Goal: Transaction & Acquisition: Purchase product/service

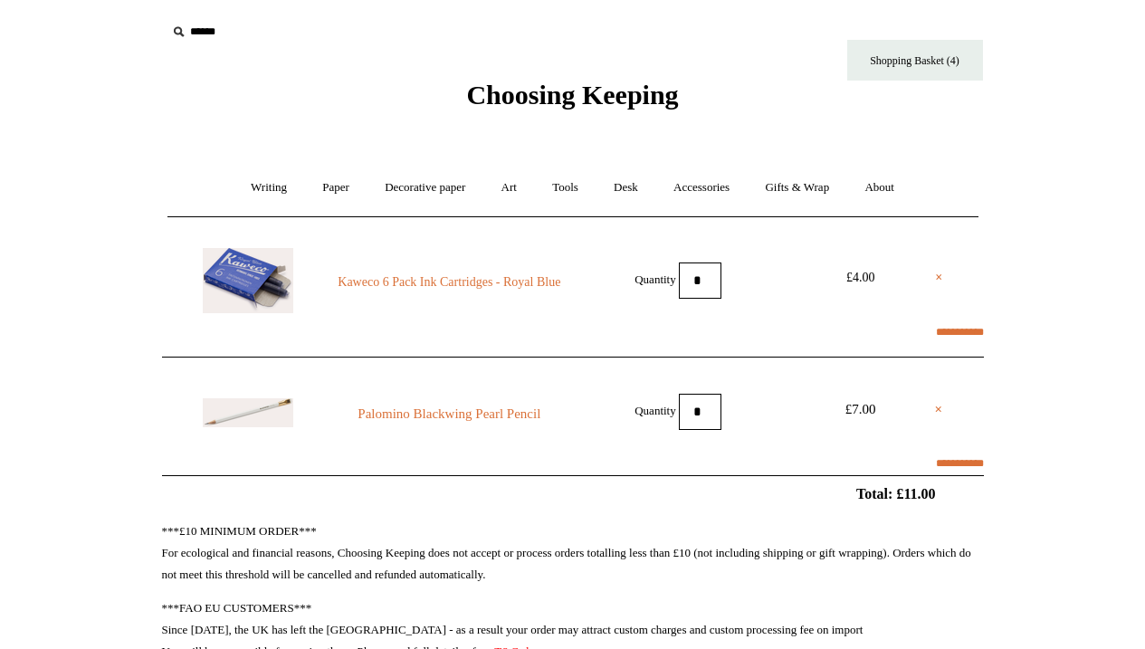
select select "**********"
click at [426, 279] on link "Kaweco 6 Pack Ink Cartridges - Royal Blue" at bounding box center [449, 283] width 246 height 22
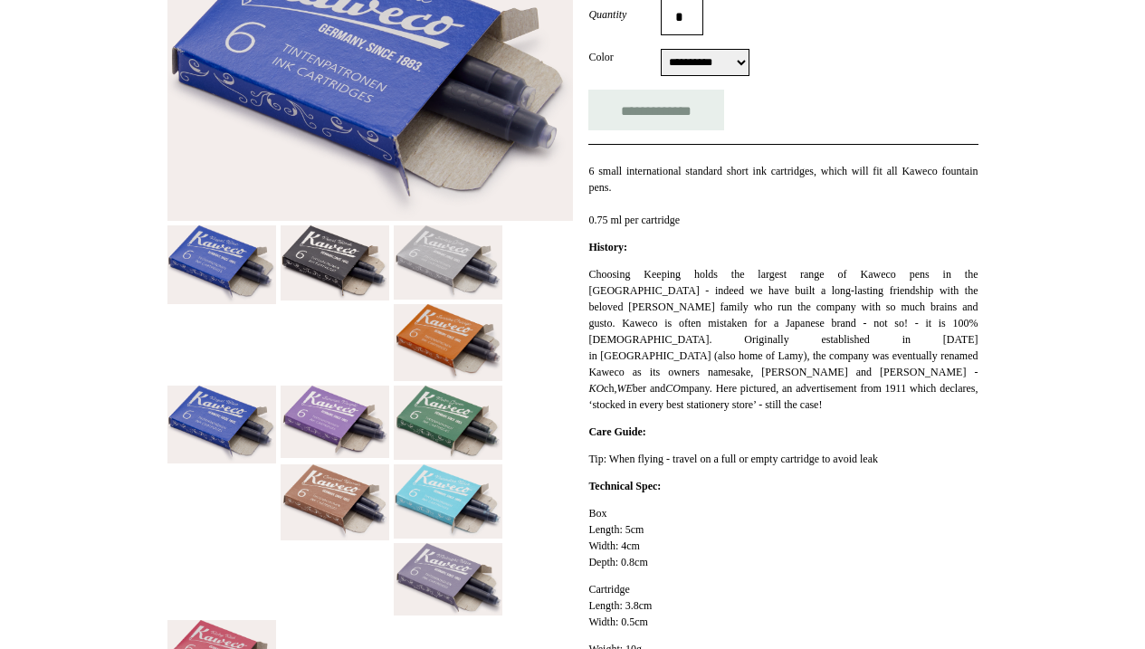
scroll to position [373, 0]
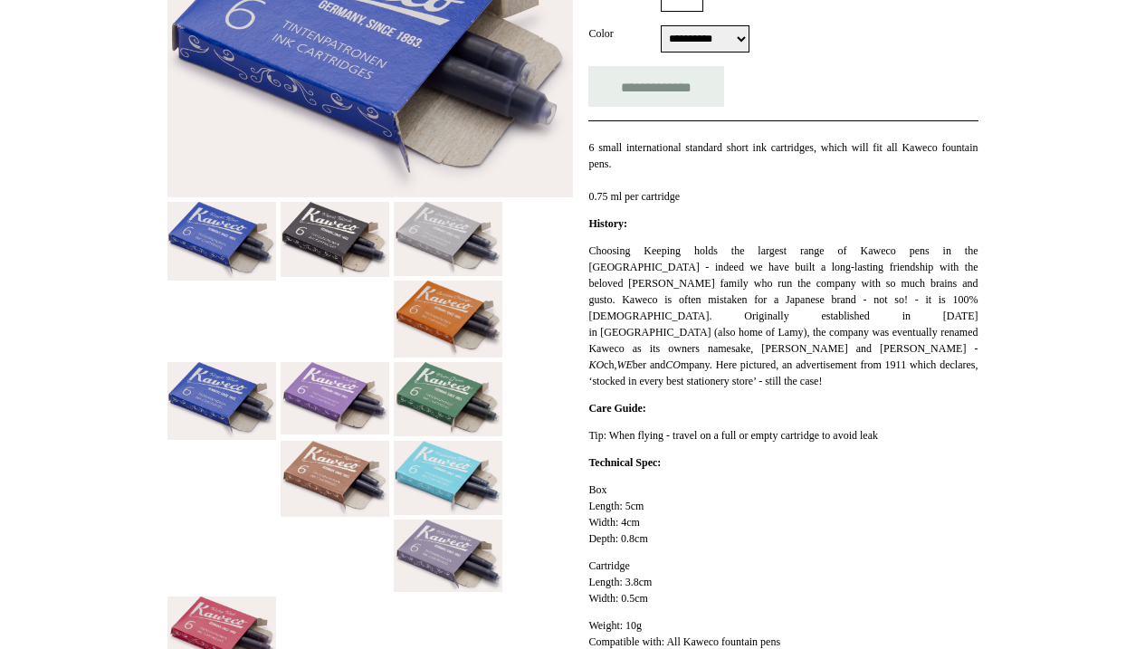
select select "**********"
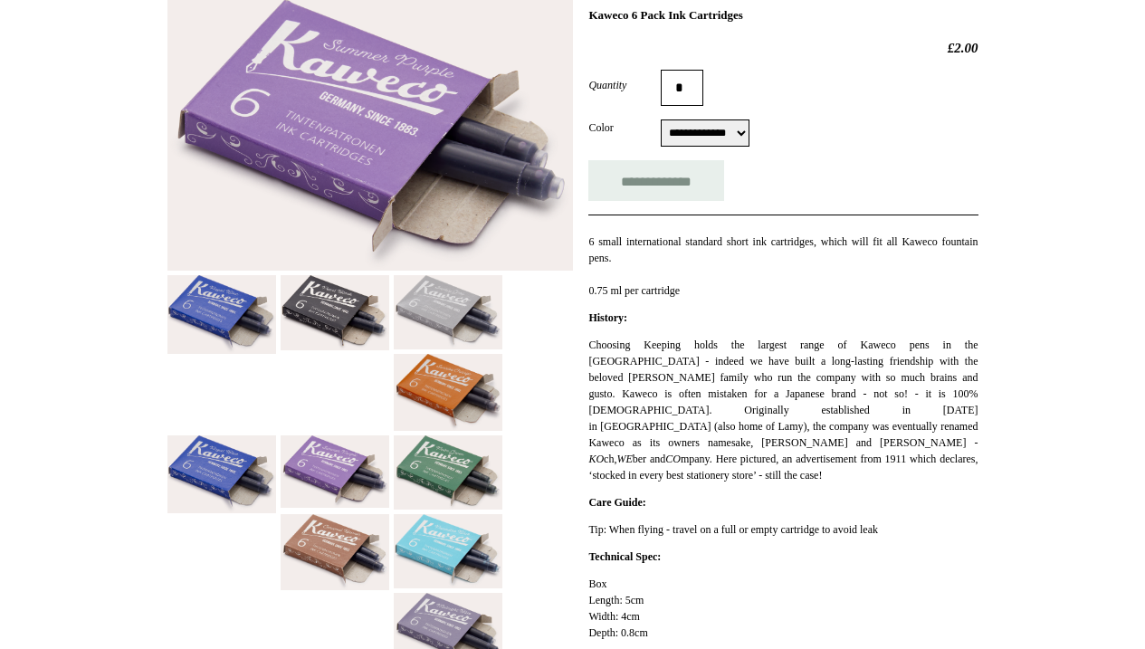
scroll to position [273, 0]
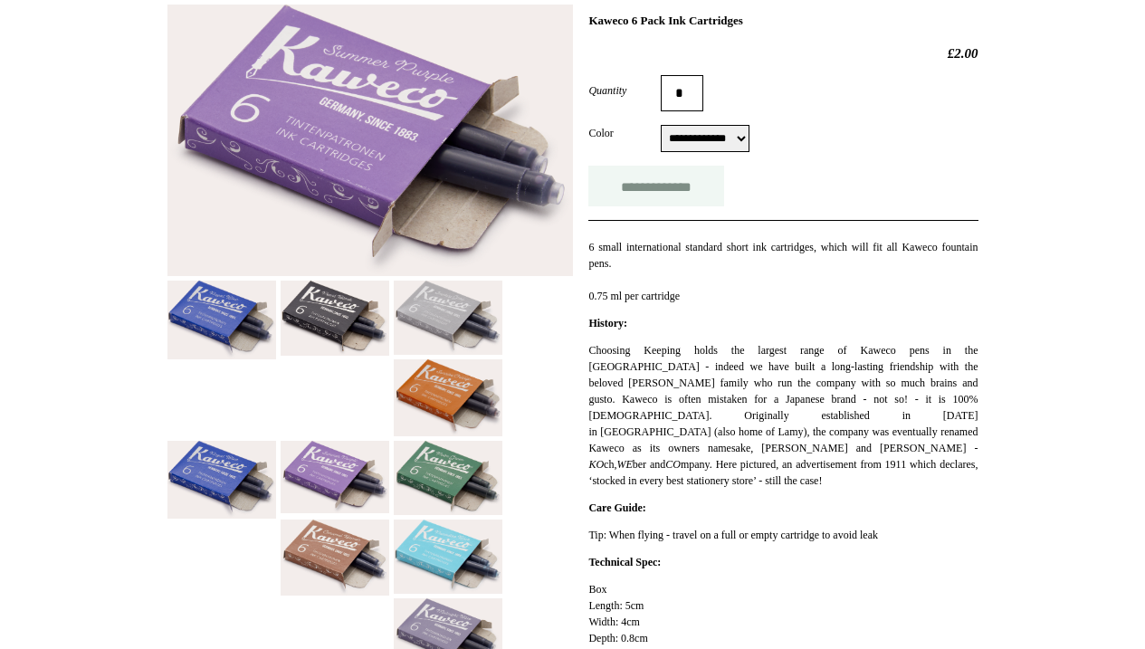
click at [687, 187] on input "**********" at bounding box center [656, 186] width 136 height 41
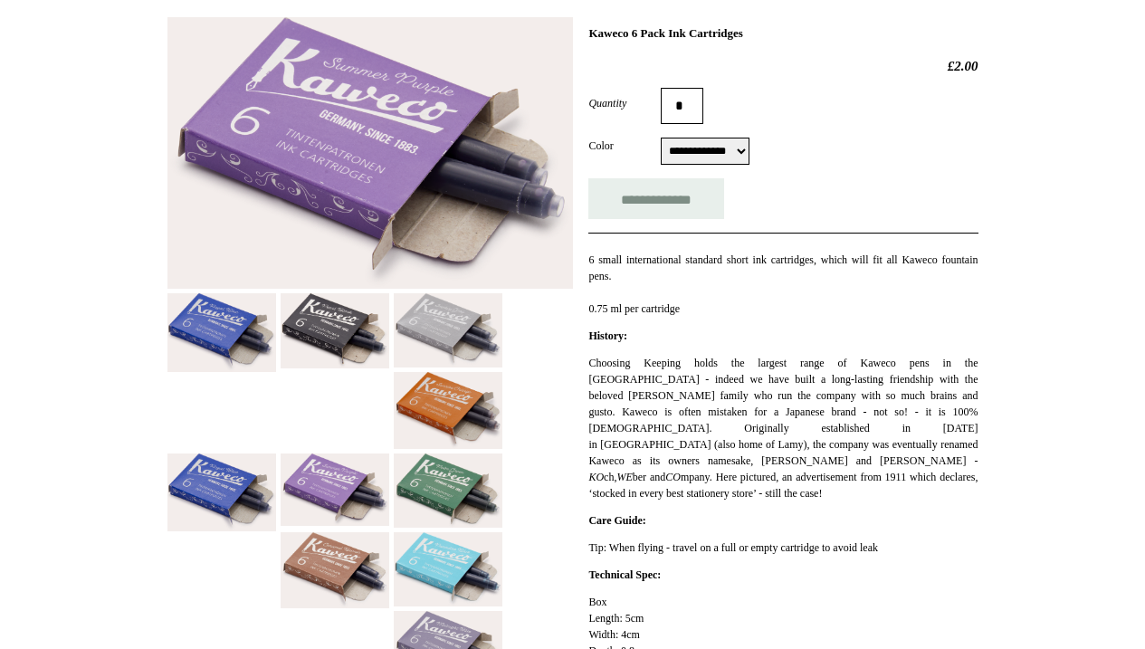
scroll to position [260, 0]
click at [684, 198] on input "**********" at bounding box center [656, 199] width 136 height 41
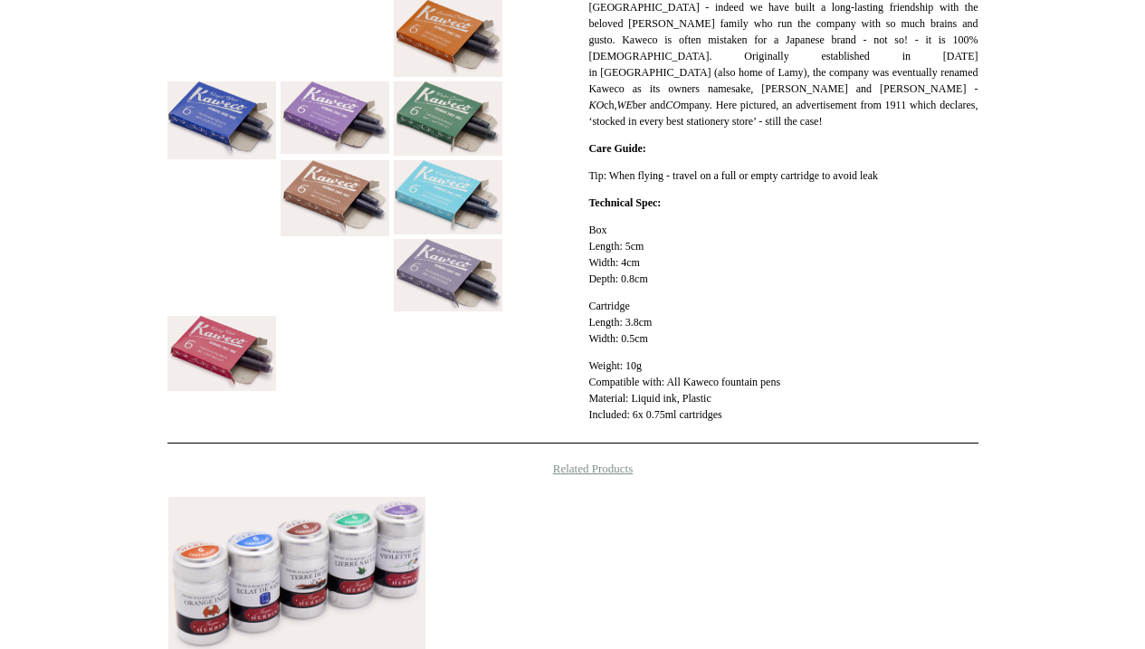
type input "**********"
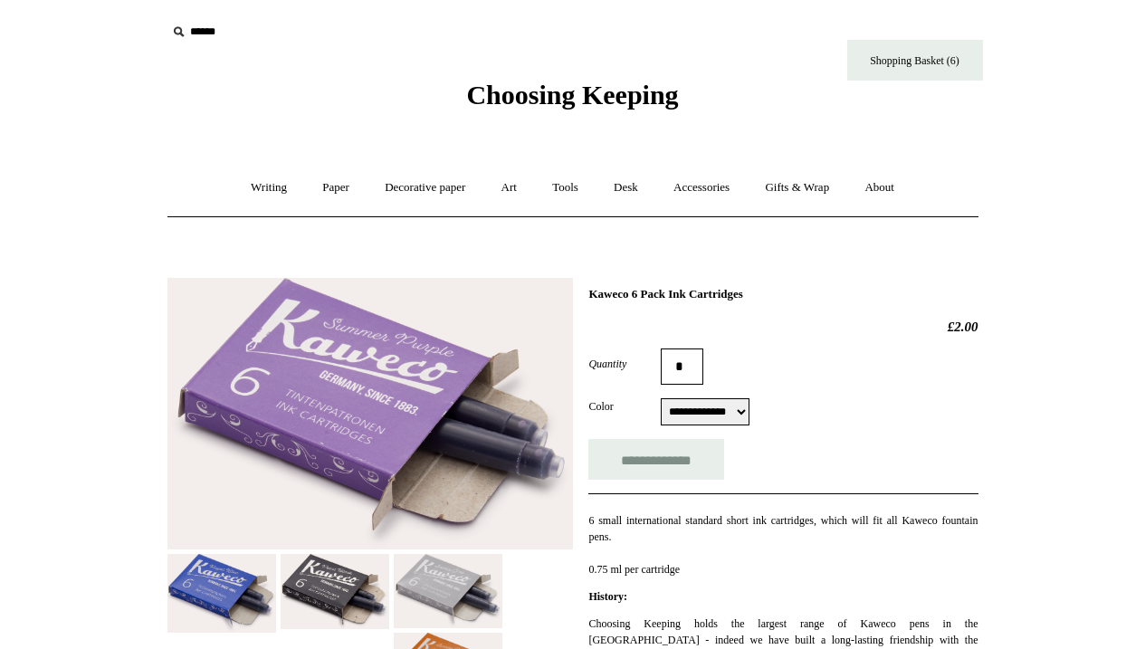
scroll to position [0, 0]
click at [902, 59] on link "Shopping Basket (6)" at bounding box center [915, 60] width 136 height 41
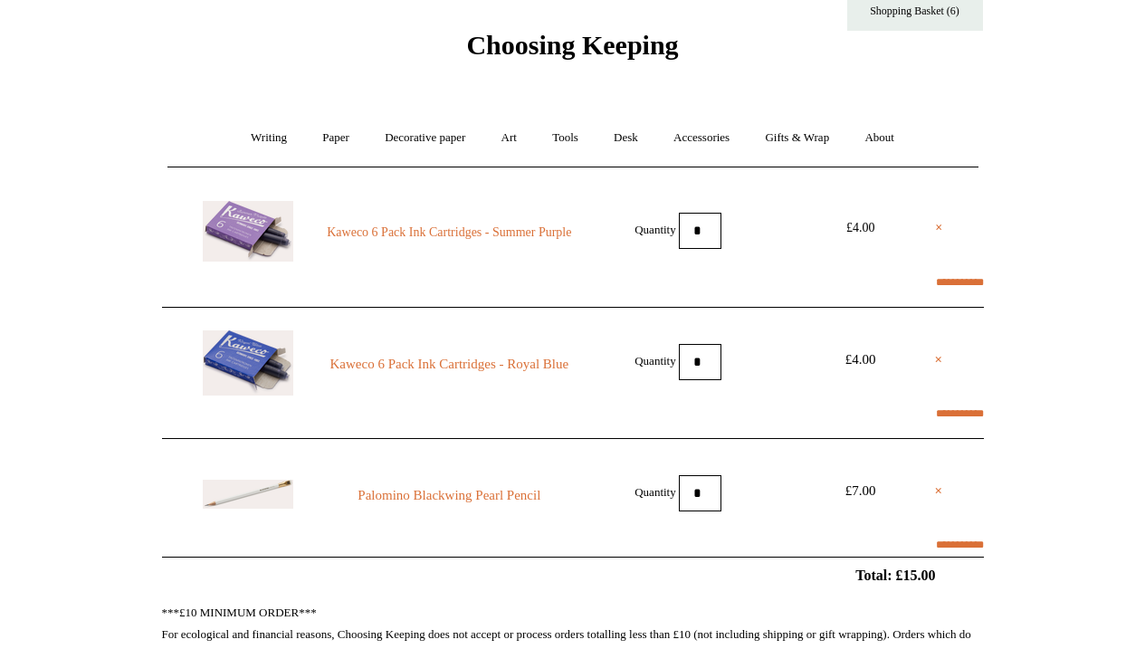
scroll to position [62, 0]
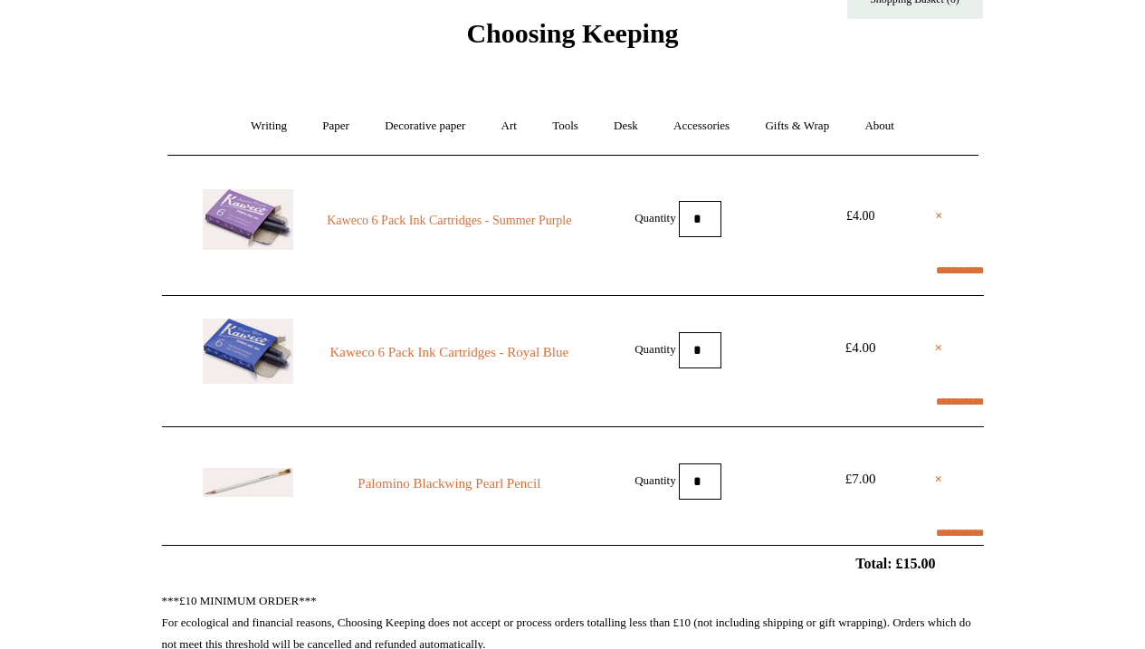
select select "**********"
type input "********"
select select "*******"
click at [245, 121] on link "Writing +" at bounding box center [268, 126] width 69 height 48
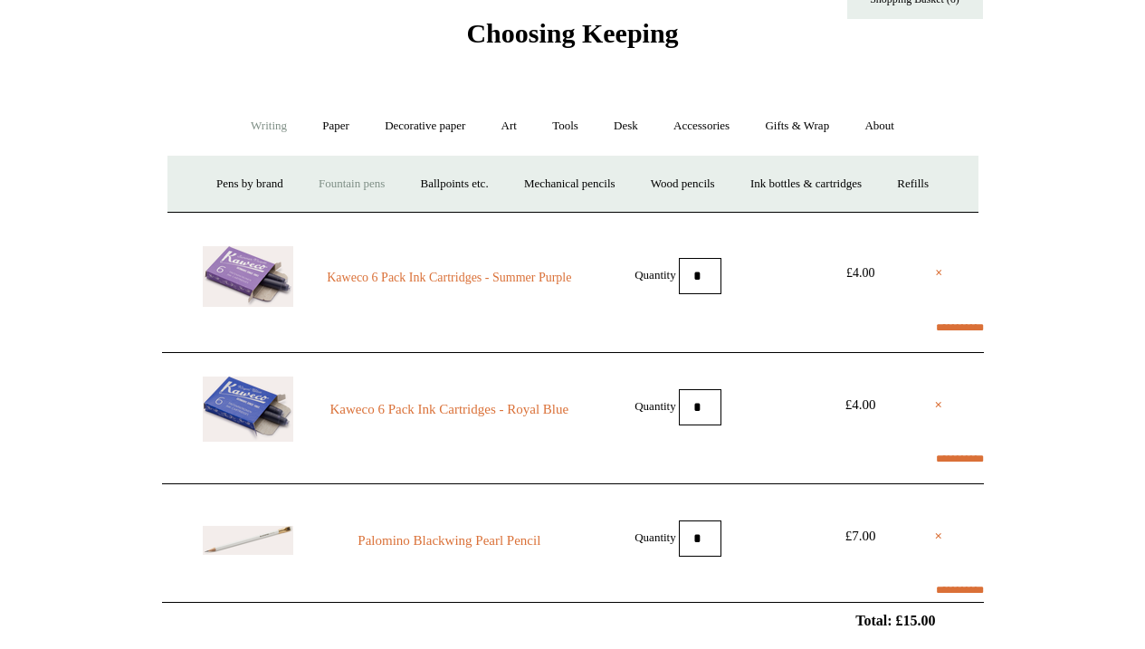
click at [342, 179] on link "Fountain pens +" at bounding box center [351, 184] width 99 height 48
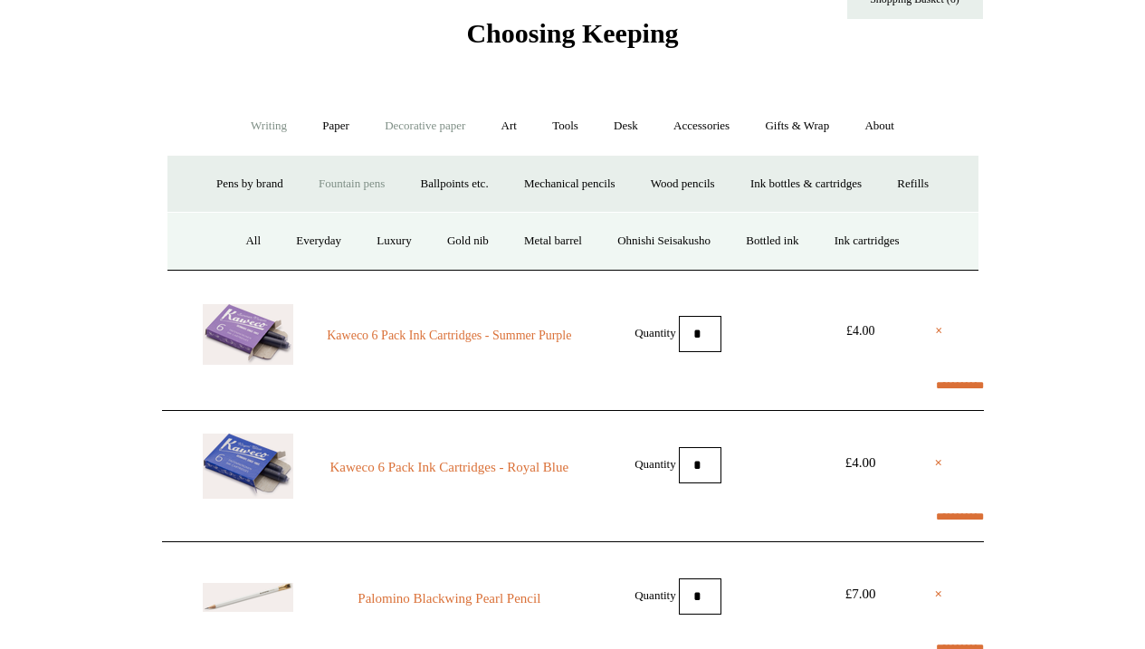
click at [413, 124] on link "Decorative paper +" at bounding box center [424, 126] width 113 height 48
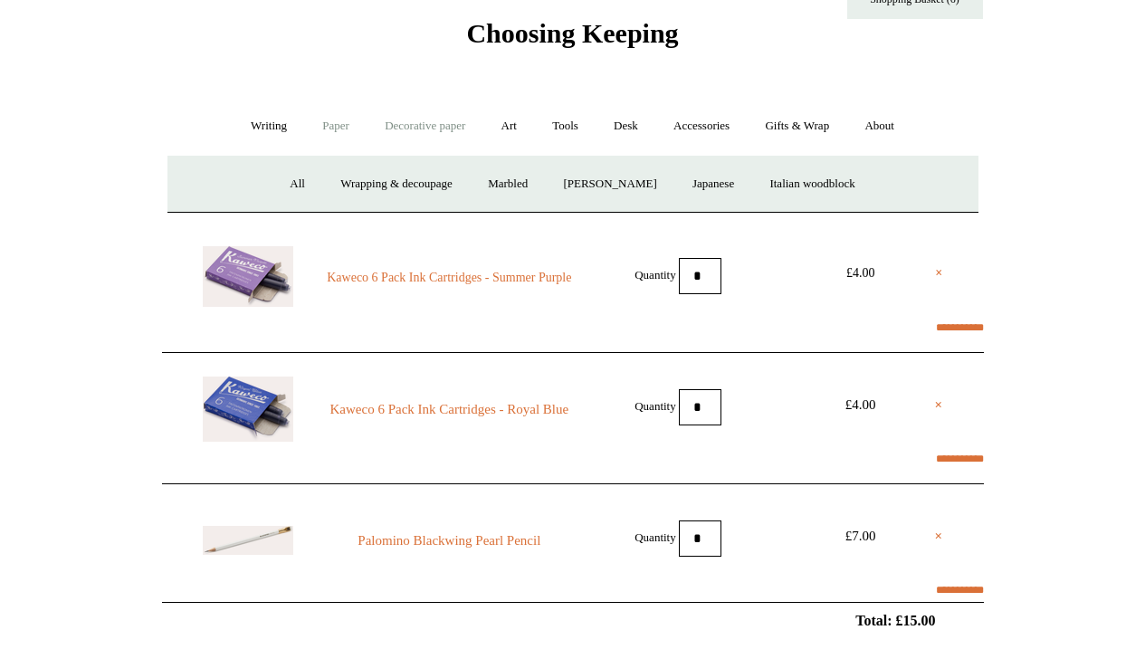
click at [328, 121] on link "Paper +" at bounding box center [336, 126] width 60 height 48
click at [782, 179] on link "Writing paper and envelopes +" at bounding box center [783, 184] width 167 height 48
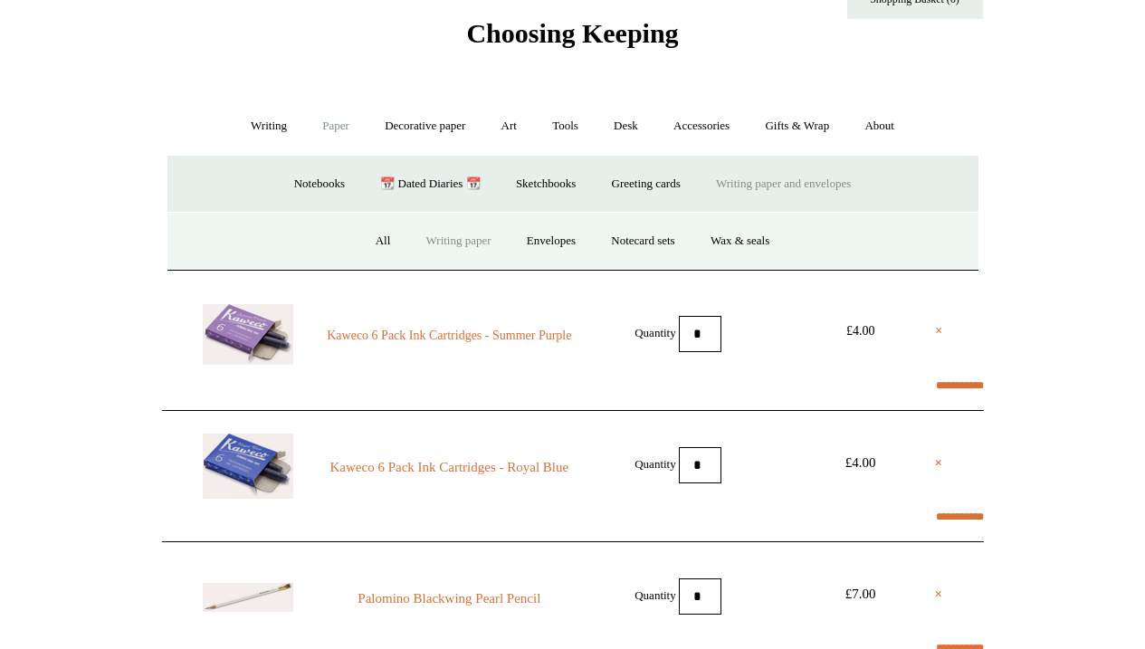
click at [463, 240] on link "Writing paper" at bounding box center [459, 241] width 98 height 48
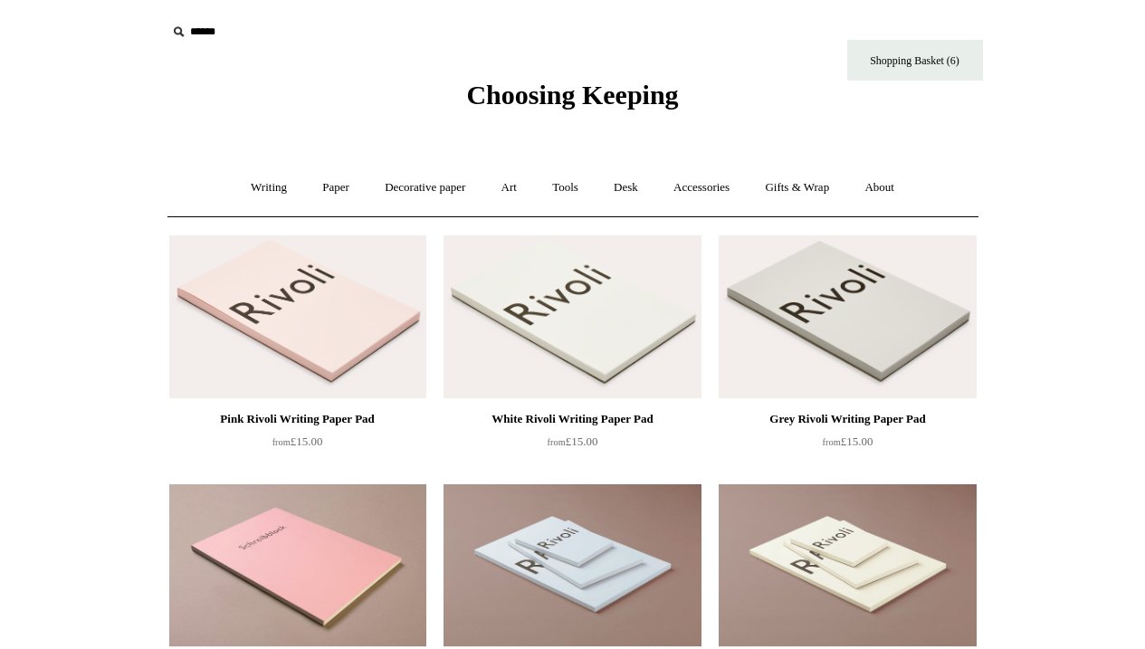
click at [546, 94] on span "Choosing Keeping" at bounding box center [572, 95] width 212 height 30
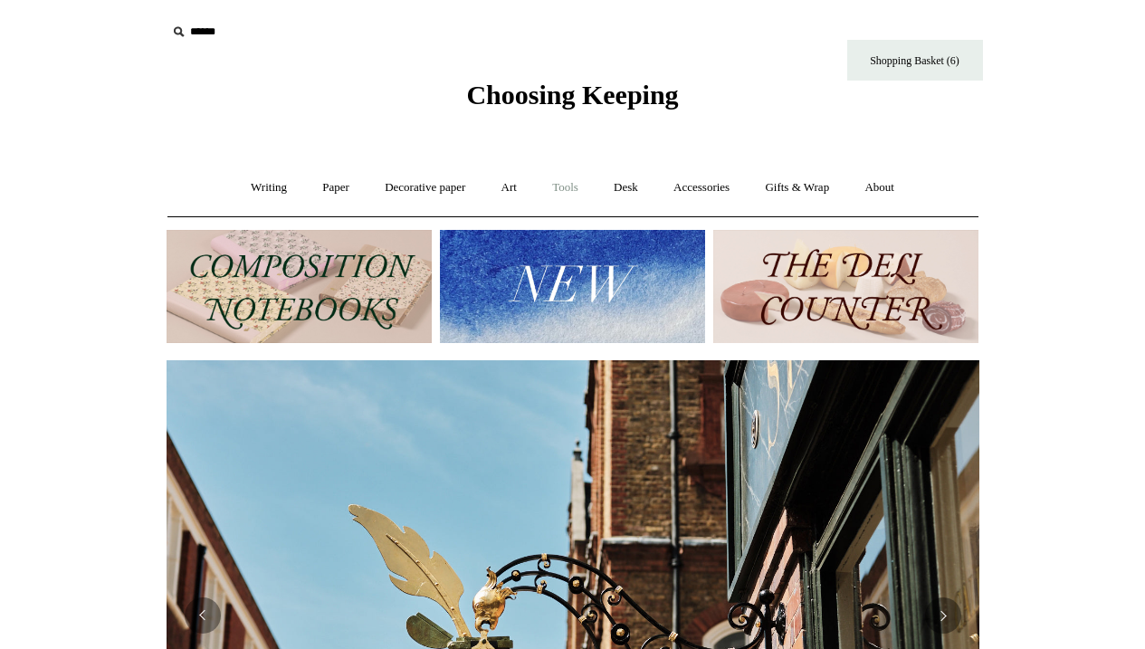
scroll to position [0, 813]
click at [637, 185] on link "Desk +" at bounding box center [625, 188] width 57 height 48
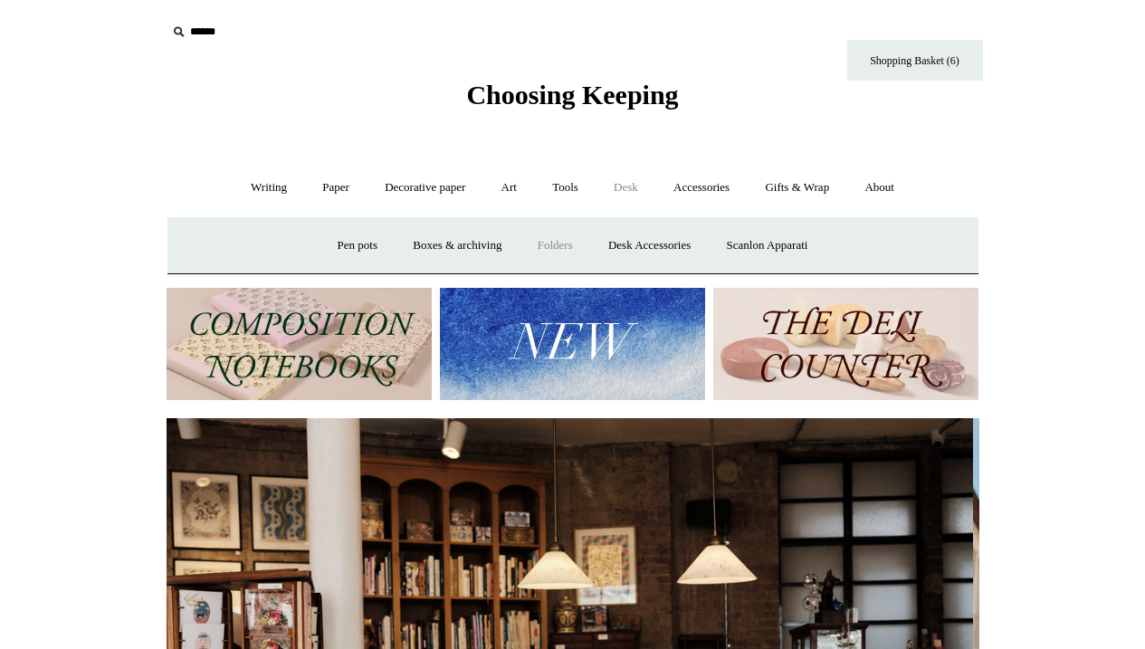
scroll to position [0, 0]
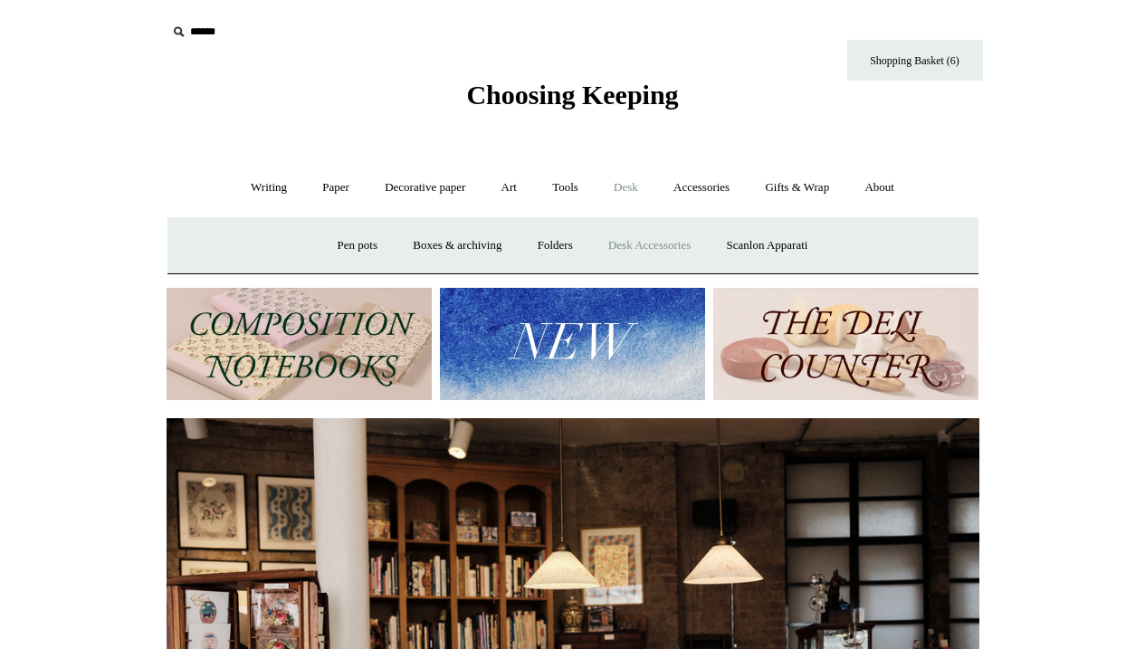
click at [653, 239] on link "Desk Accessories" at bounding box center [649, 246] width 115 height 48
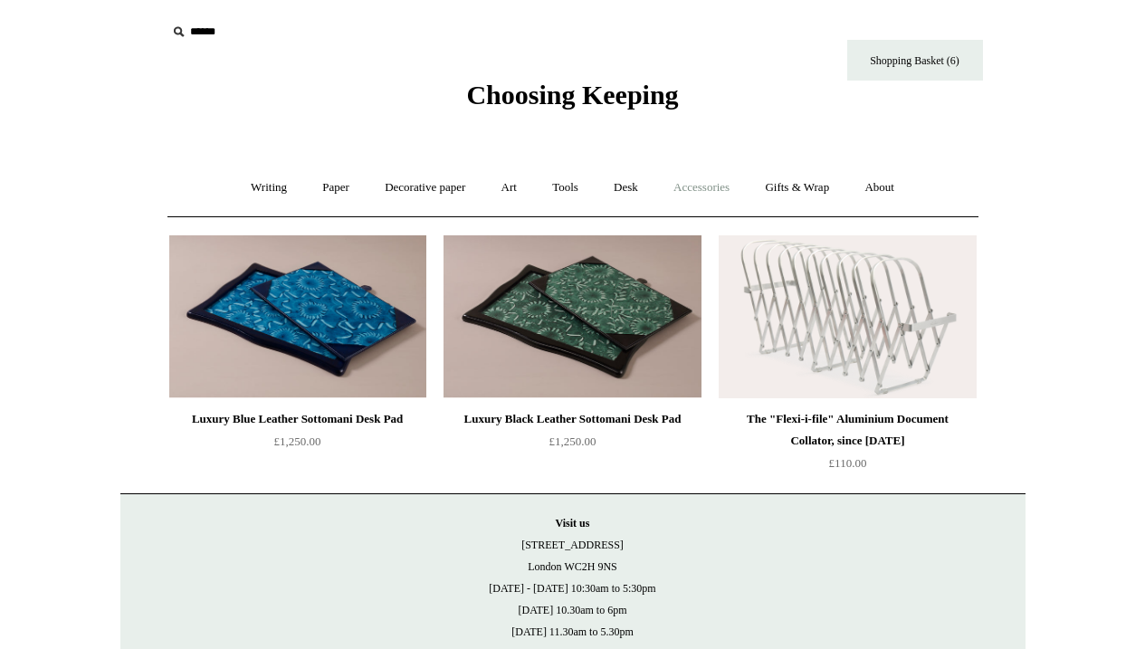
click at [708, 190] on link "Accessories +" at bounding box center [701, 188] width 89 height 48
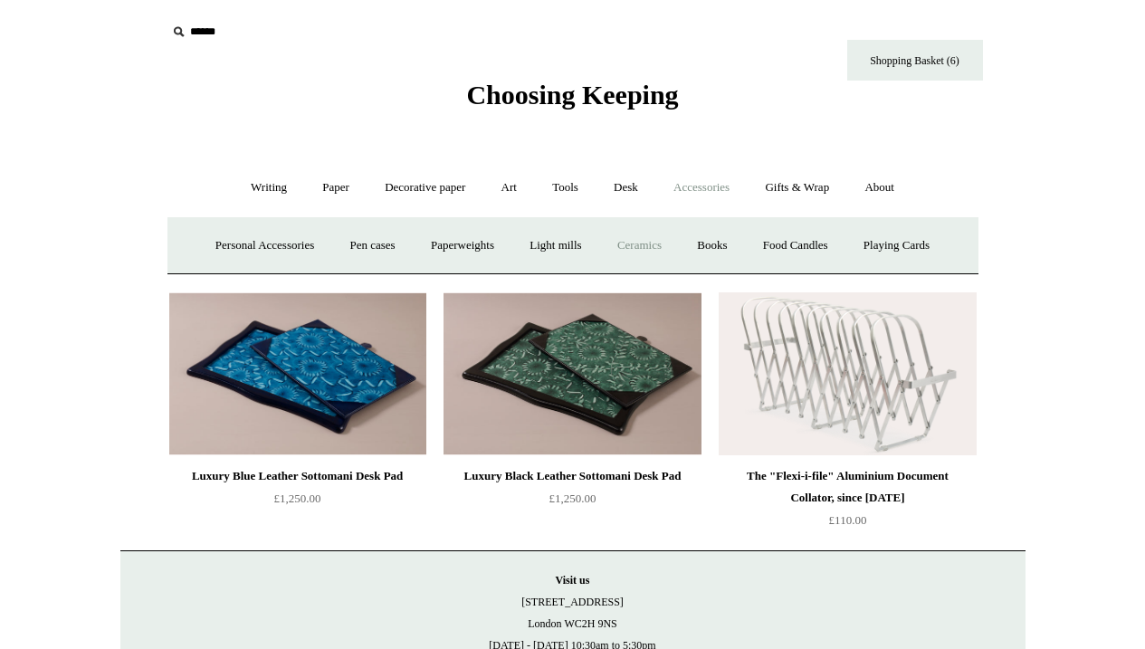
click at [649, 240] on link "Ceramics +" at bounding box center [639, 246] width 77 height 48
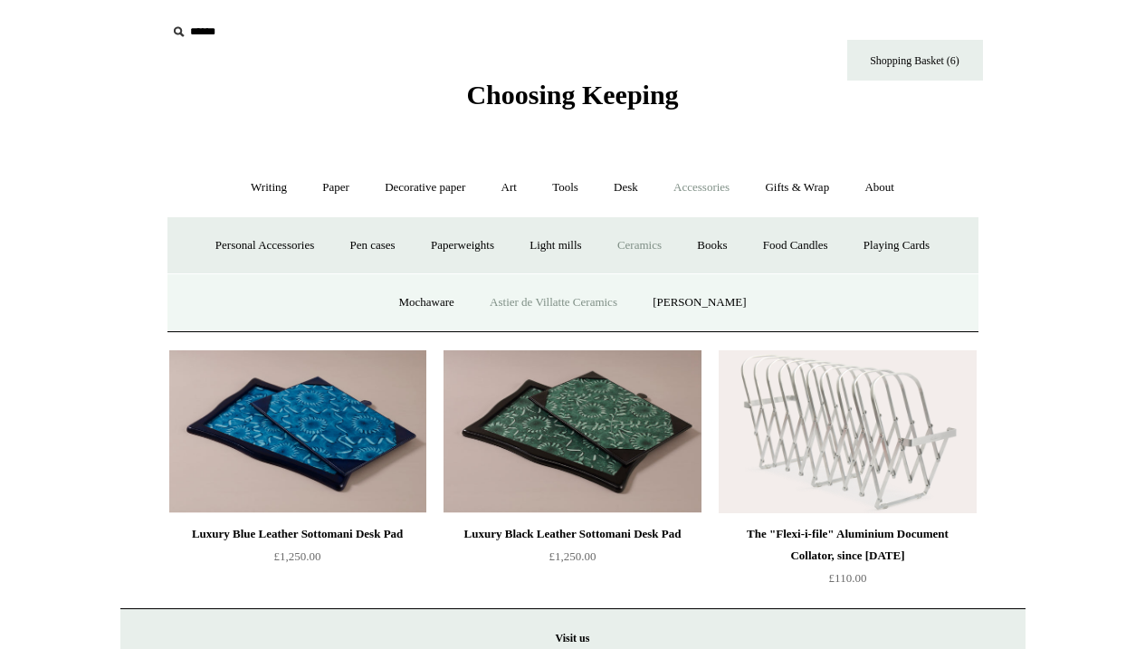
click at [590, 297] on link "Astier de Villatte Ceramics" at bounding box center [553, 303] width 160 height 48
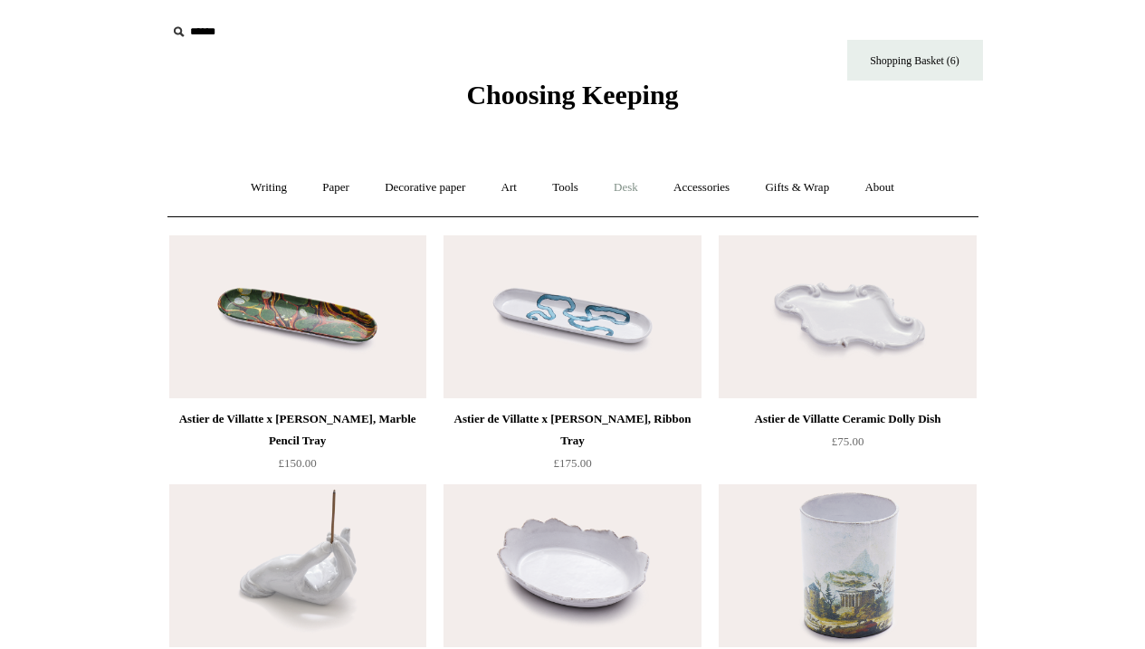
click at [634, 188] on link "Desk +" at bounding box center [625, 188] width 57 height 48
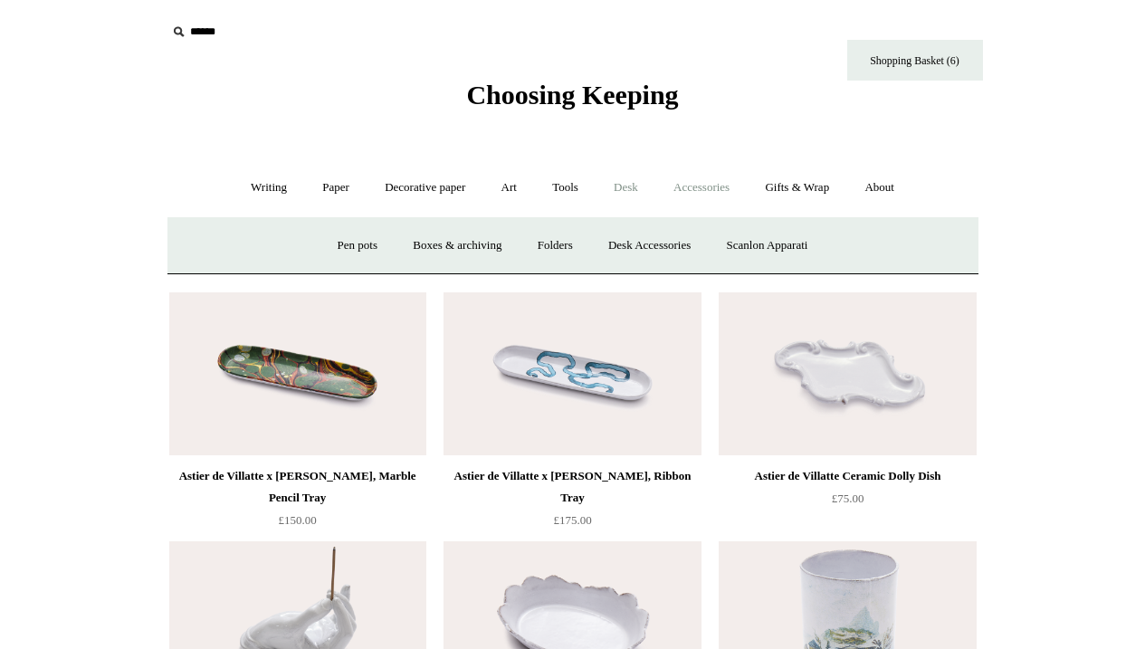
click at [699, 188] on link "Accessories +" at bounding box center [701, 188] width 89 height 48
click at [571, 240] on link "Light mills" at bounding box center [555, 246] width 84 height 48
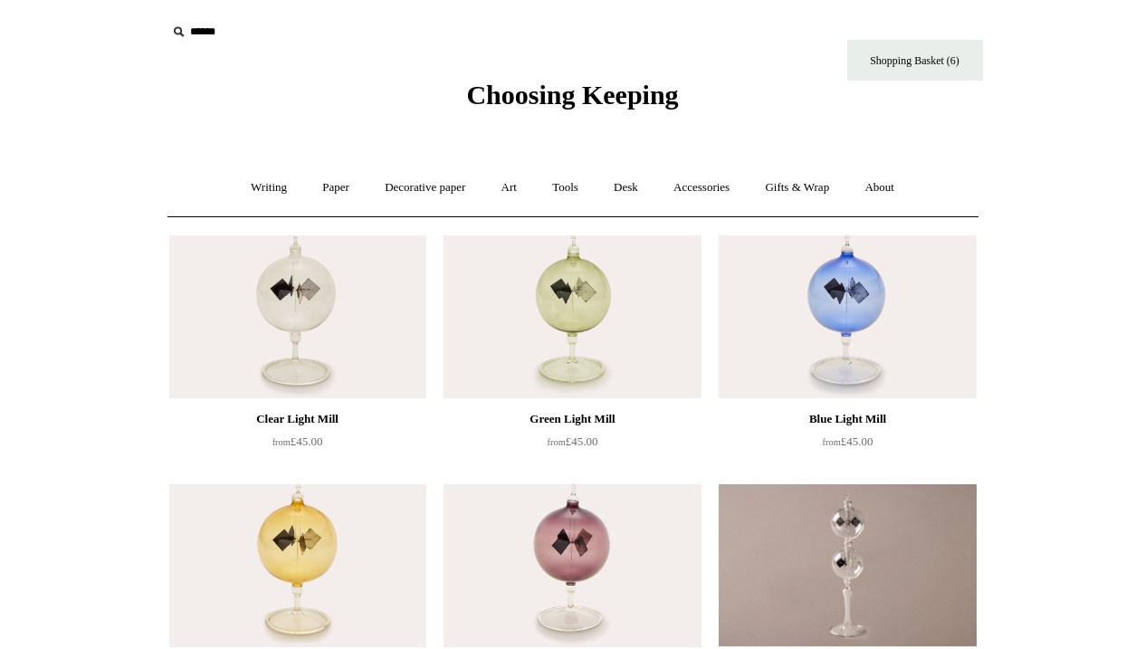
click at [870, 296] on img at bounding box center [847, 316] width 257 height 163
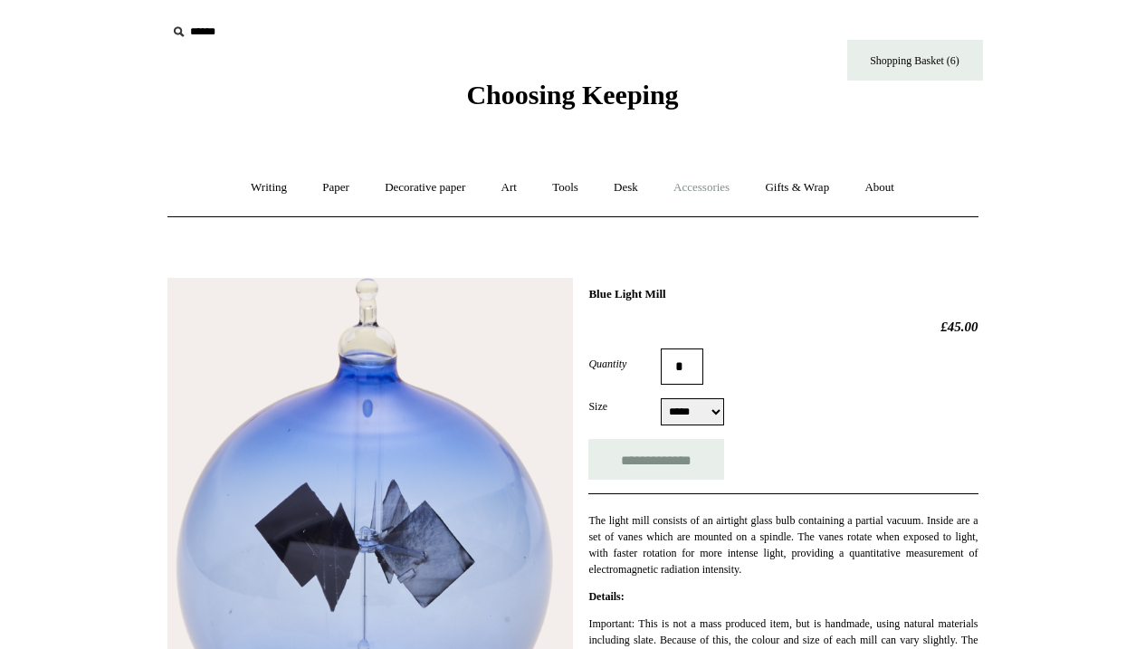
click at [728, 186] on link "Accessories +" at bounding box center [701, 188] width 89 height 48
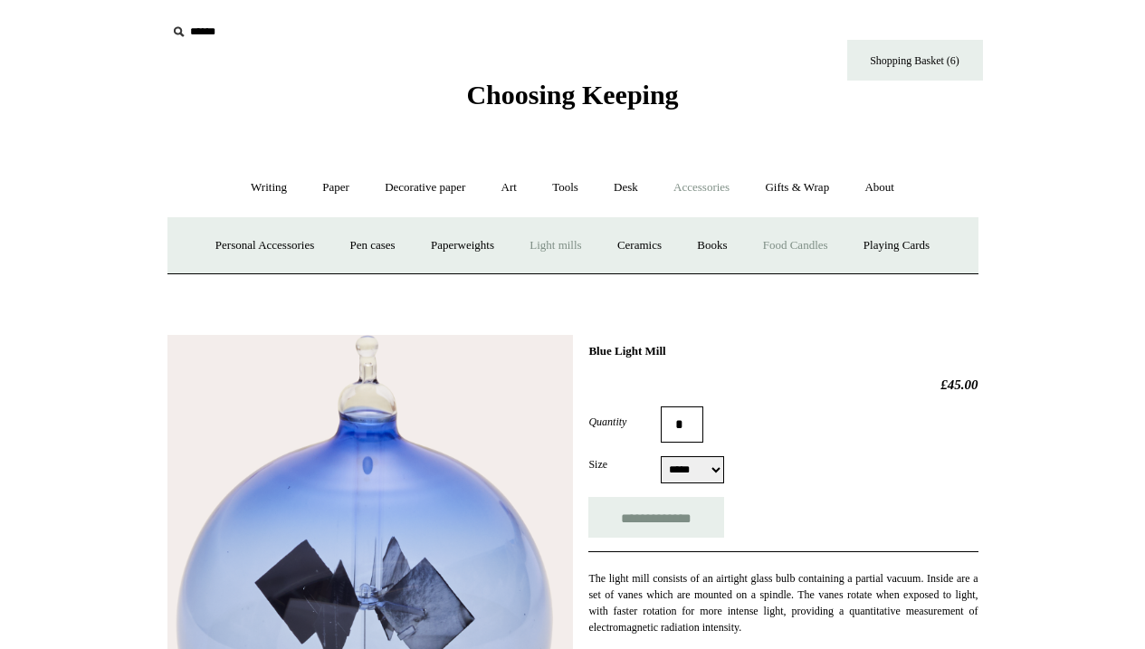
click at [810, 241] on link "Food Candles" at bounding box center [796, 246] width 98 height 48
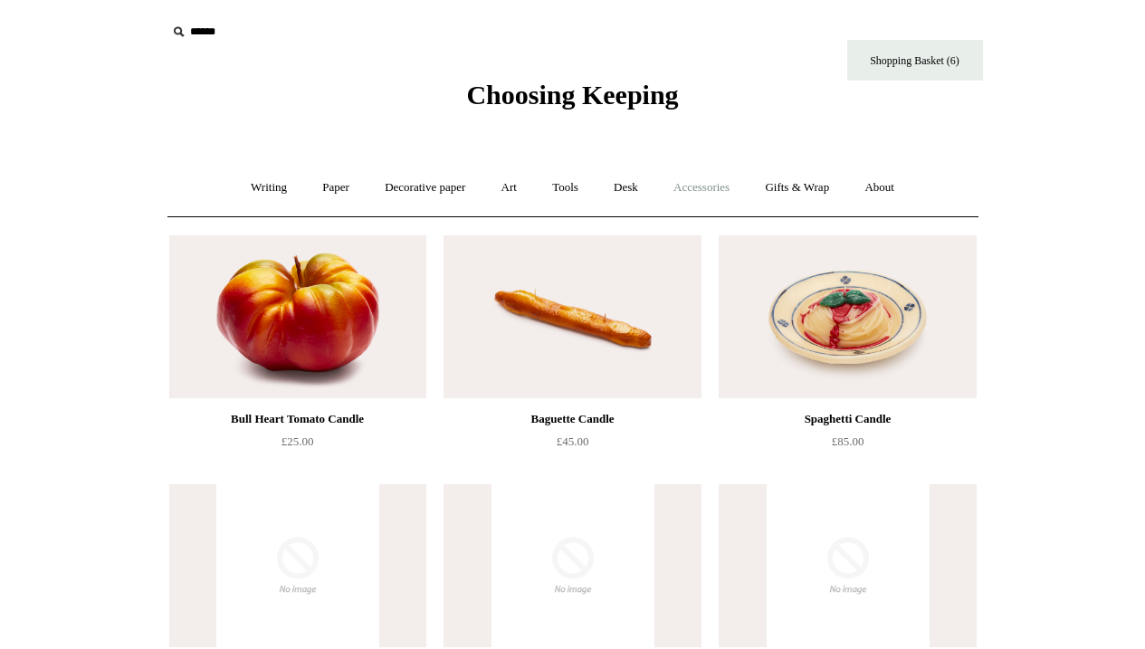
click at [695, 183] on link "Accessories +" at bounding box center [701, 188] width 89 height 48
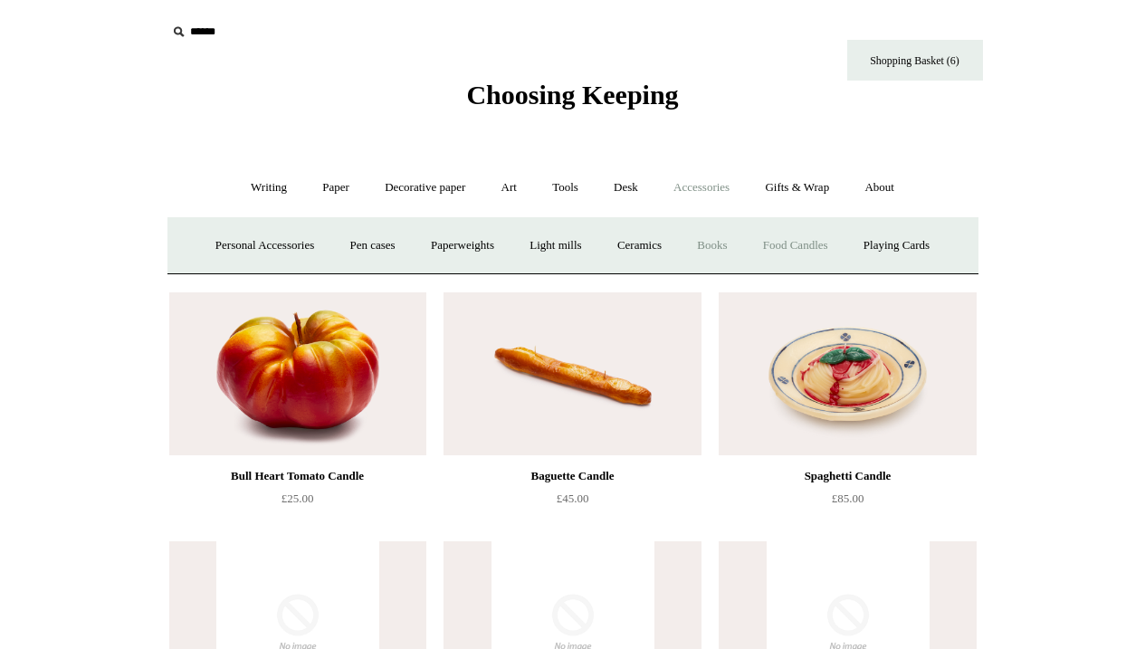
click at [720, 245] on link "Books" at bounding box center [712, 246] width 62 height 48
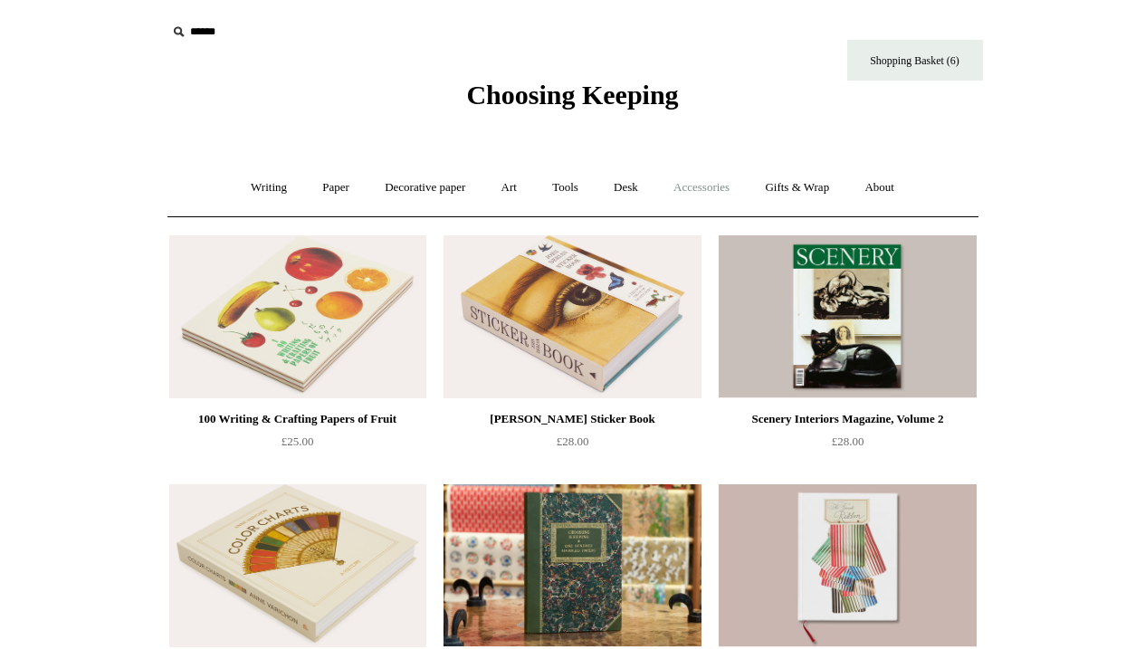
click at [713, 185] on link "Accessories +" at bounding box center [701, 188] width 89 height 48
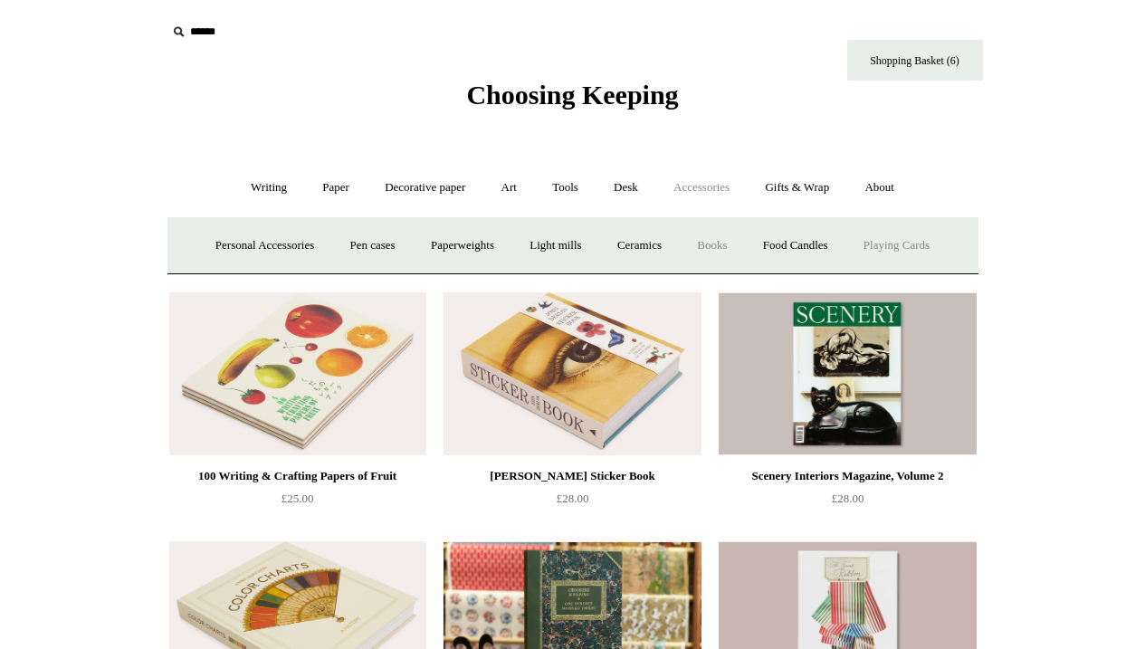
click at [897, 241] on link "Playing Cards" at bounding box center [896, 246] width 99 height 48
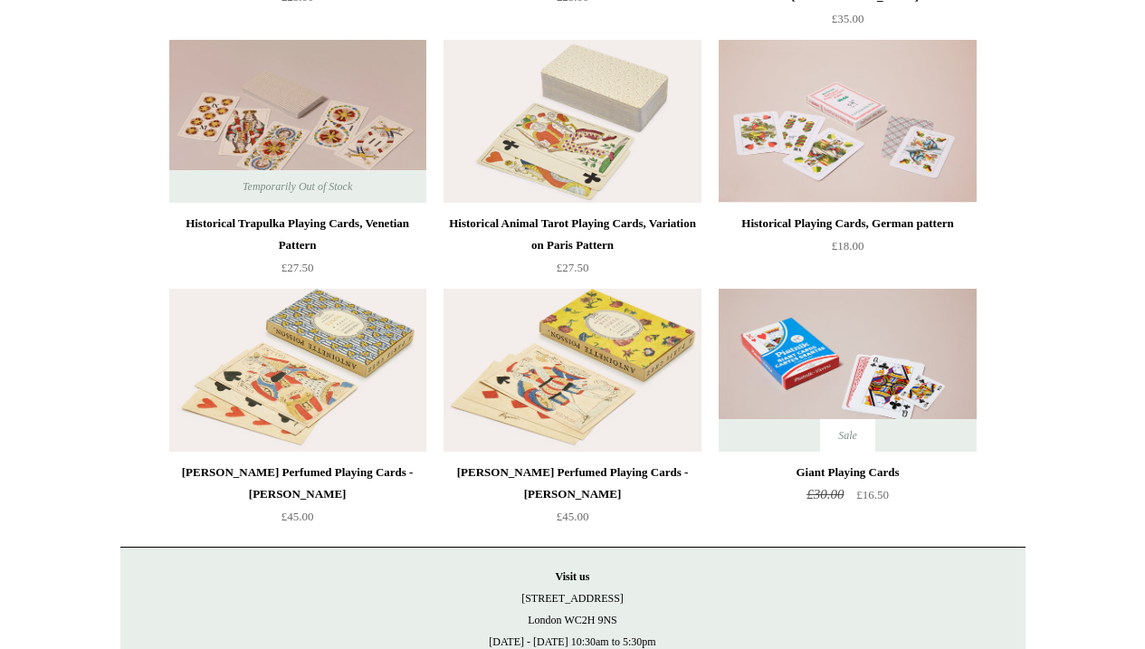
scroll to position [453, 0]
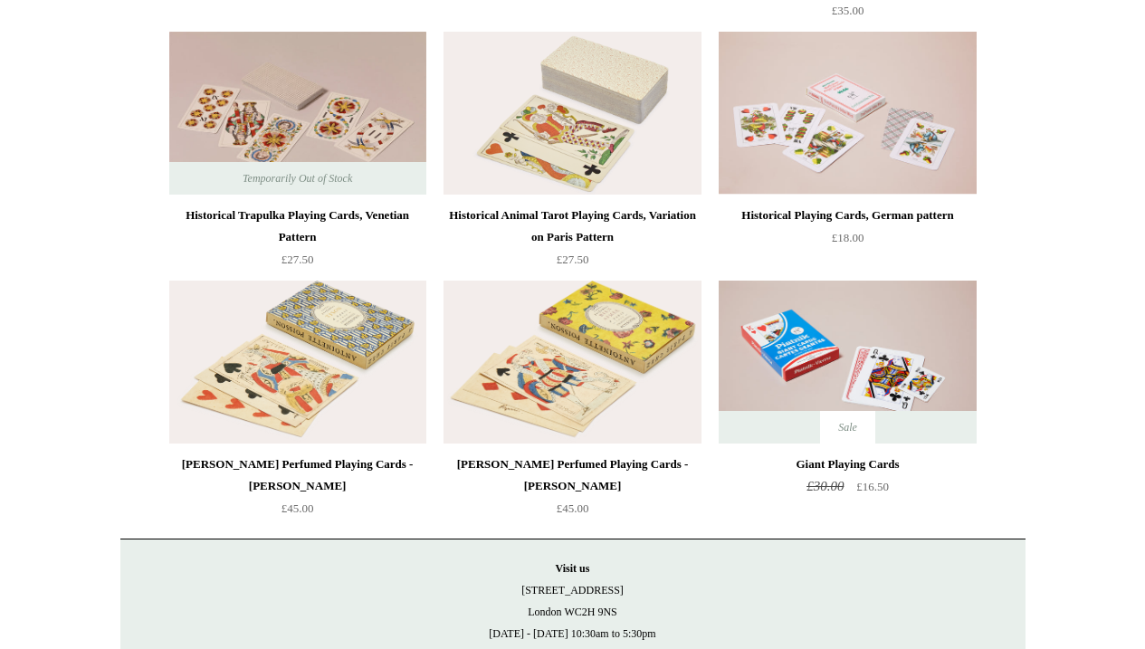
click at [588, 395] on img at bounding box center [571, 362] width 257 height 163
click at [318, 379] on img at bounding box center [297, 362] width 257 height 163
click at [560, 113] on img at bounding box center [571, 113] width 257 height 163
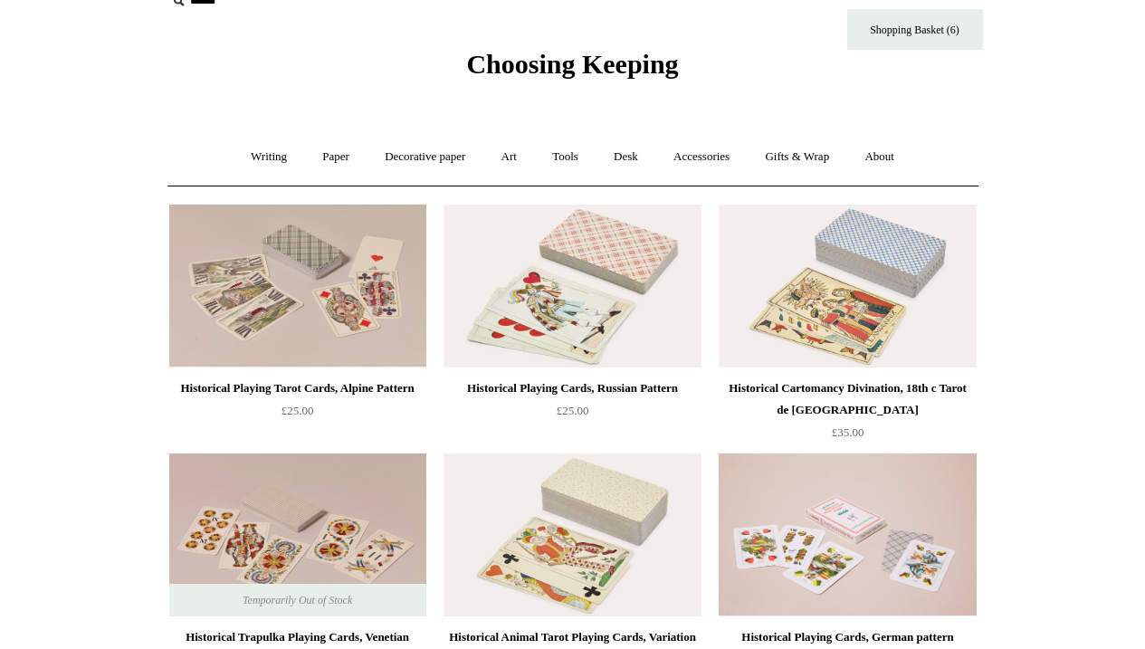
scroll to position [30, 0]
click at [809, 301] on img at bounding box center [847, 286] width 257 height 163
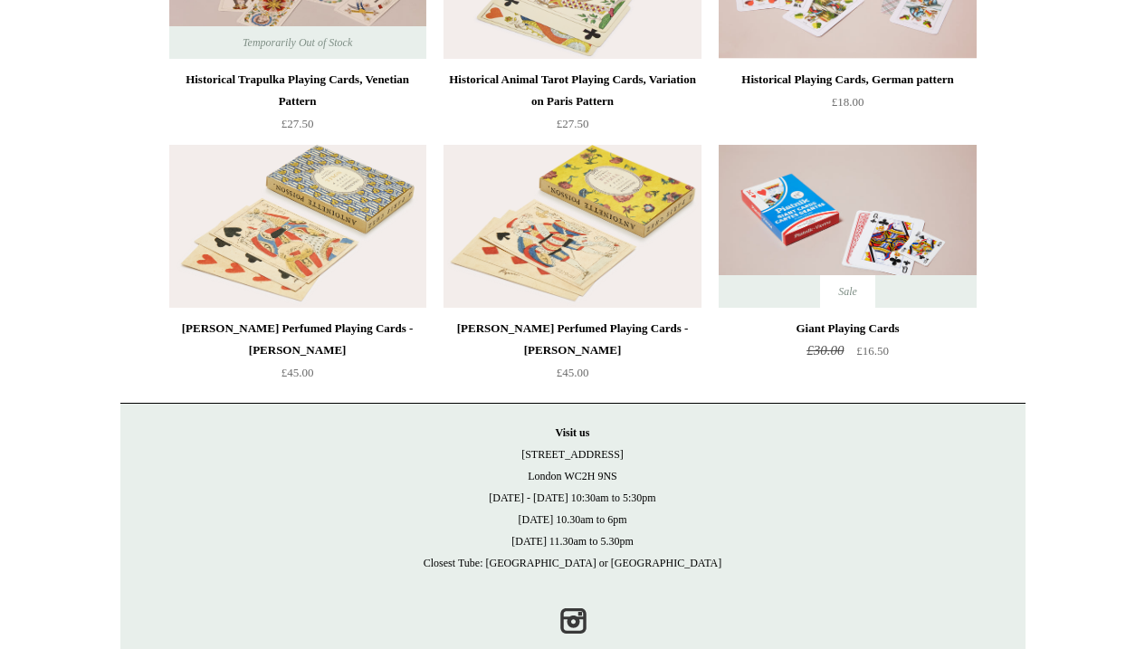
scroll to position [605, 0]
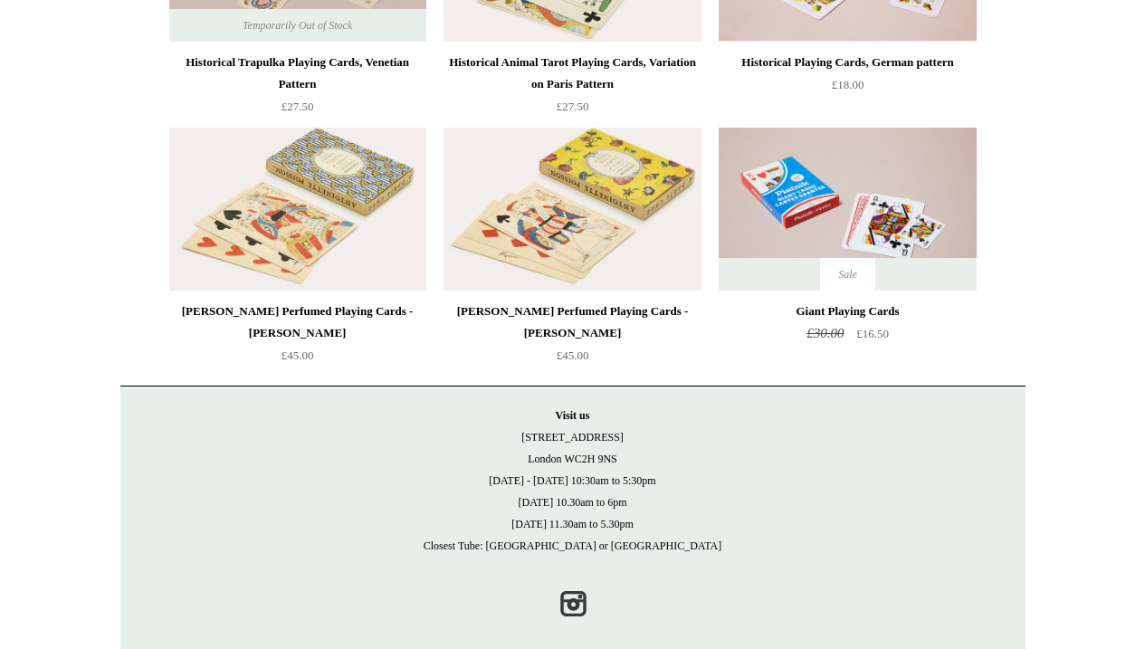
click at [567, 247] on img at bounding box center [571, 209] width 257 height 163
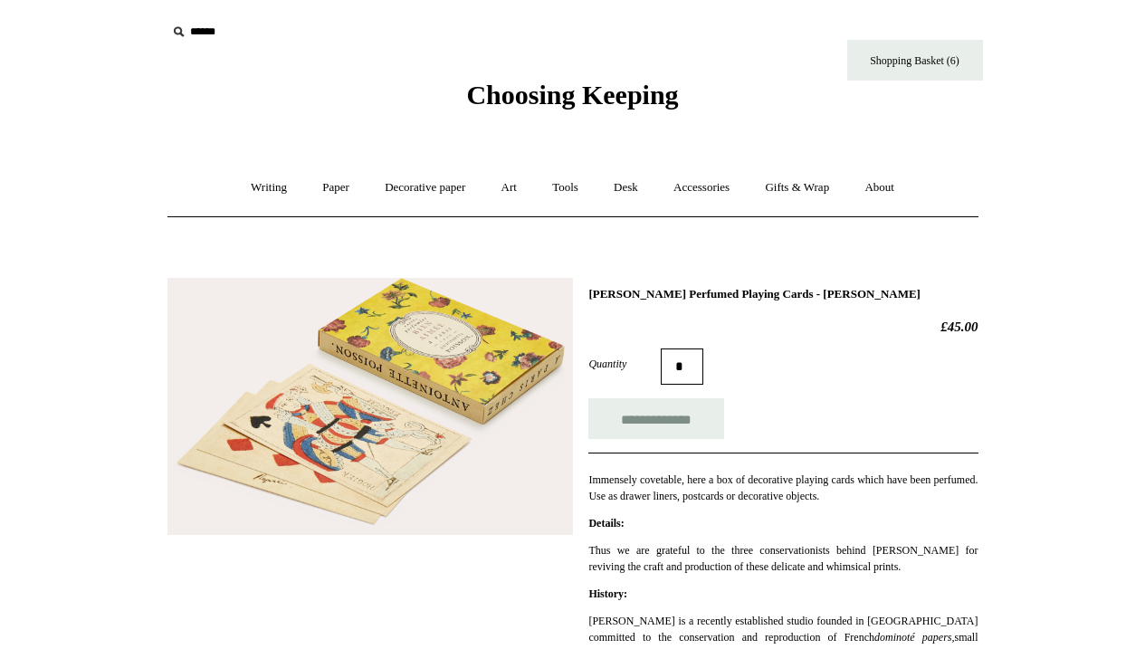
click at [401, 469] on img at bounding box center [369, 407] width 405 height 258
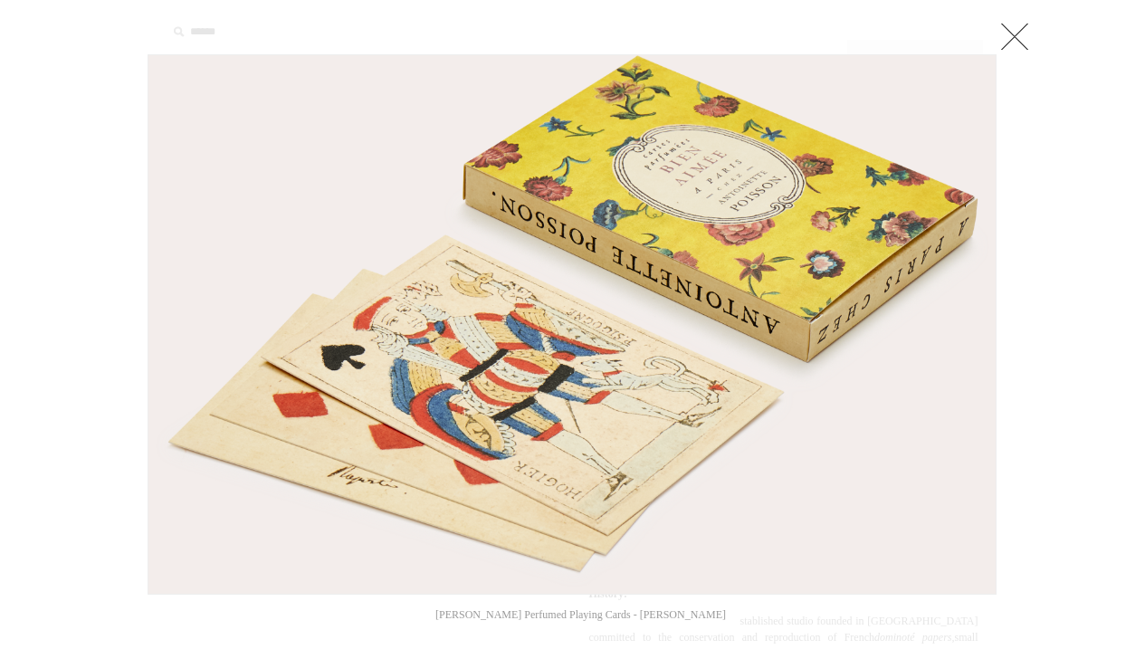
click at [1015, 34] on link at bounding box center [1014, 36] width 36 height 36
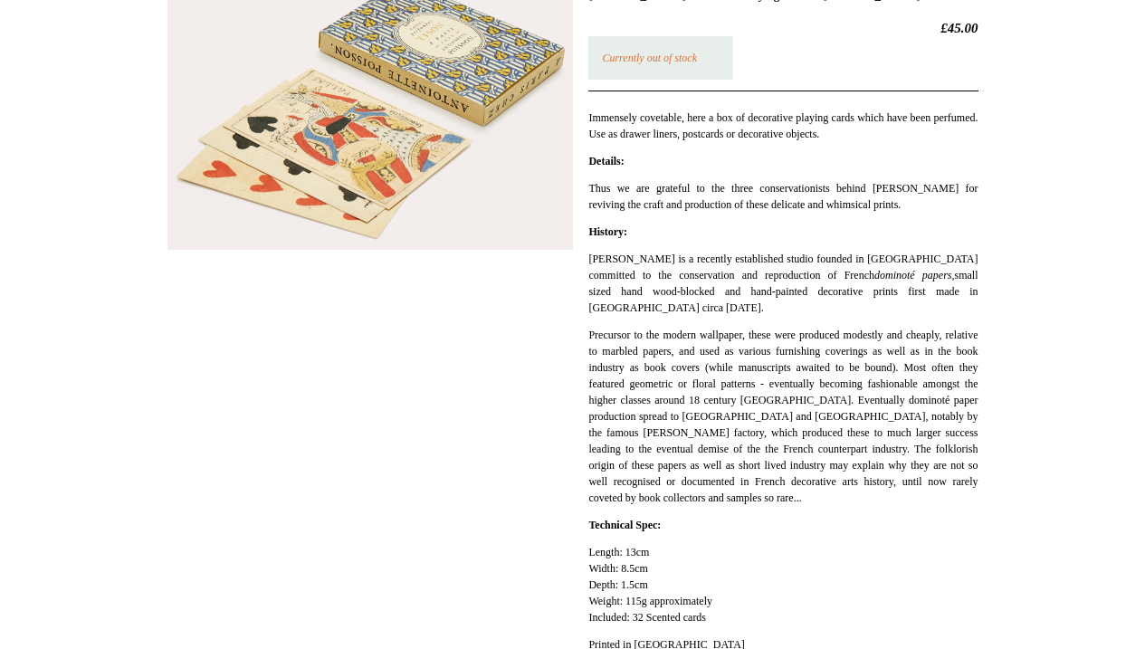
scroll to position [305, 0]
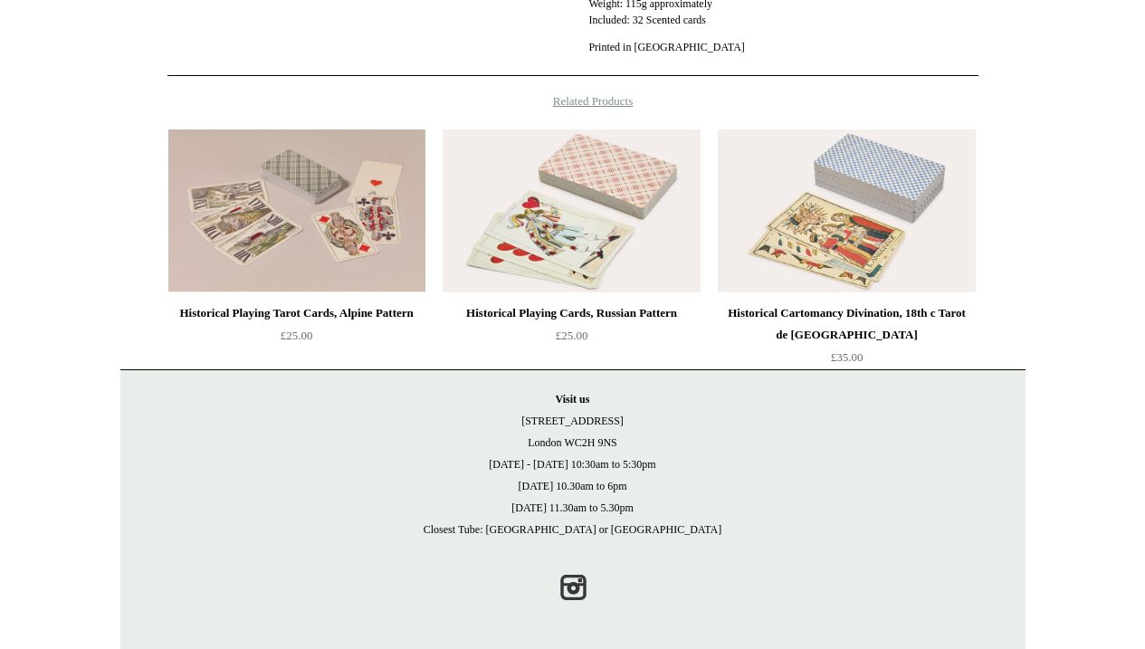
scroll to position [960, 0]
